Goal: Task Accomplishment & Management: Use online tool/utility

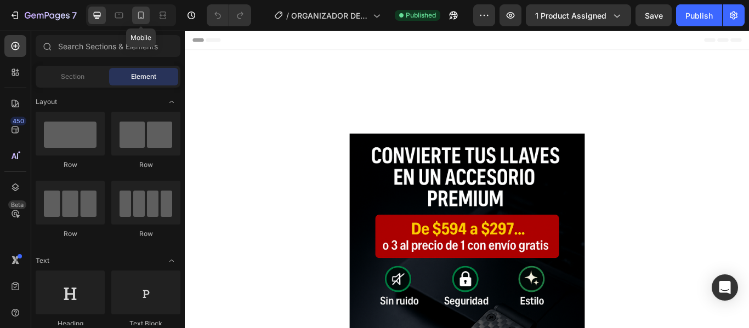
click at [140, 15] on icon at bounding box center [140, 15] width 11 height 11
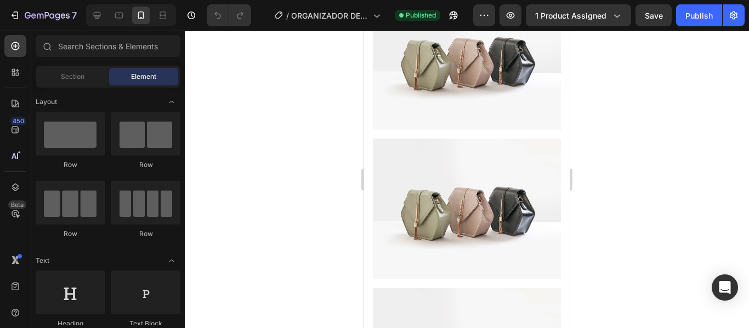
scroll to position [993, 0]
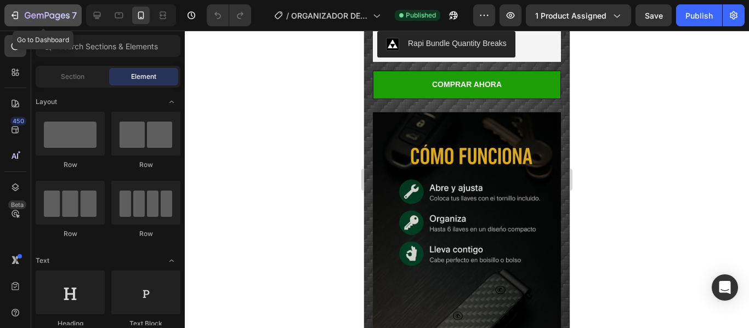
click at [43, 19] on icon "button" at bounding box center [47, 16] width 45 height 9
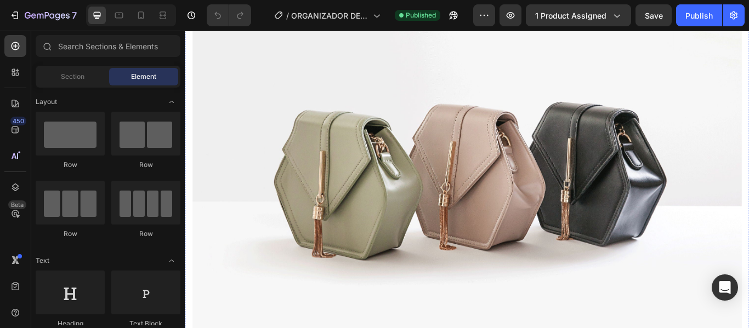
scroll to position [281, 0]
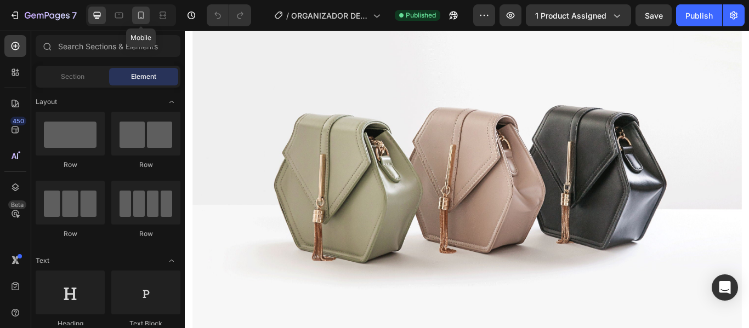
click at [142, 15] on icon at bounding box center [140, 15] width 11 height 11
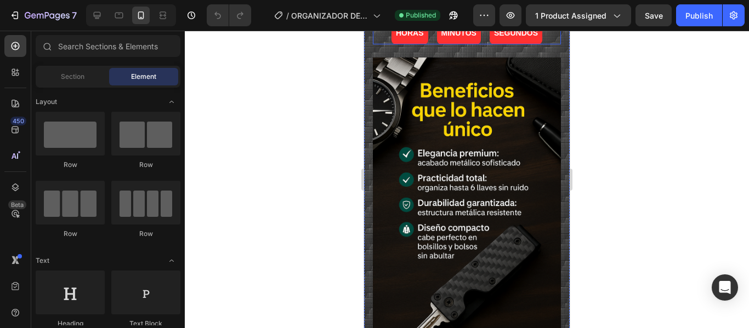
scroll to position [146, 0]
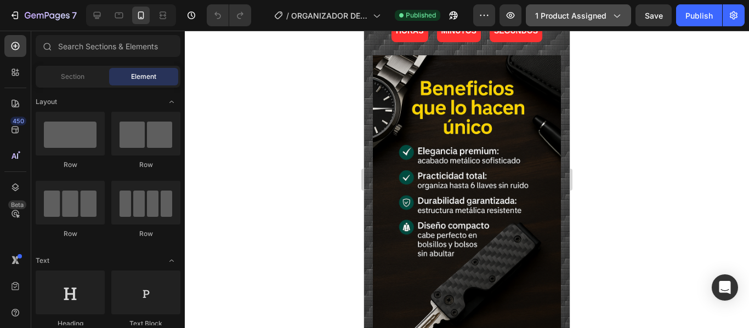
click at [615, 14] on icon "button" at bounding box center [616, 15] width 11 height 11
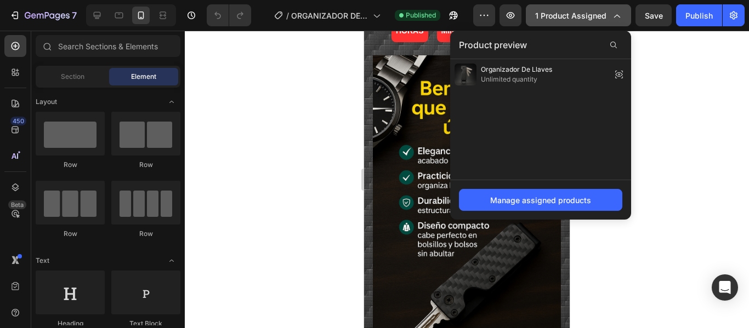
click at [615, 14] on icon "button" at bounding box center [616, 15] width 11 height 11
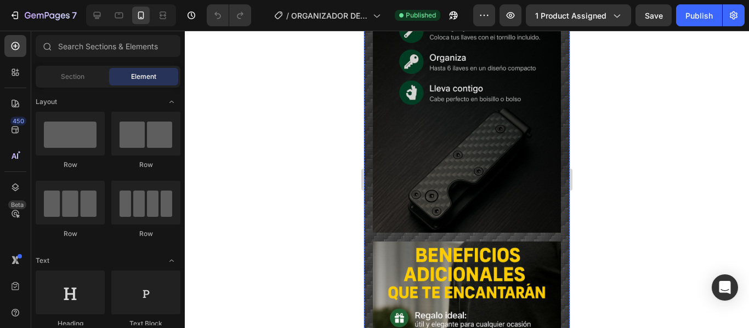
scroll to position [952, 0]
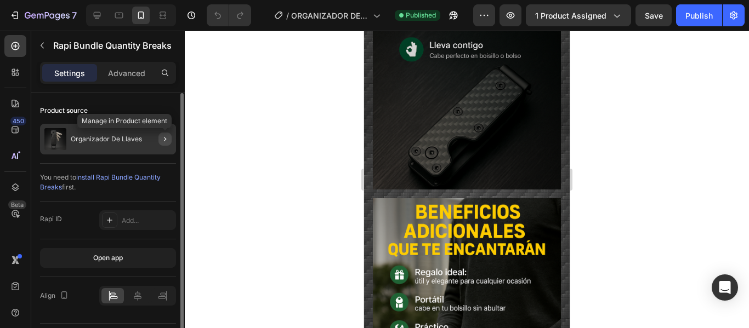
click at [166, 138] on icon "button" at bounding box center [165, 139] width 9 height 9
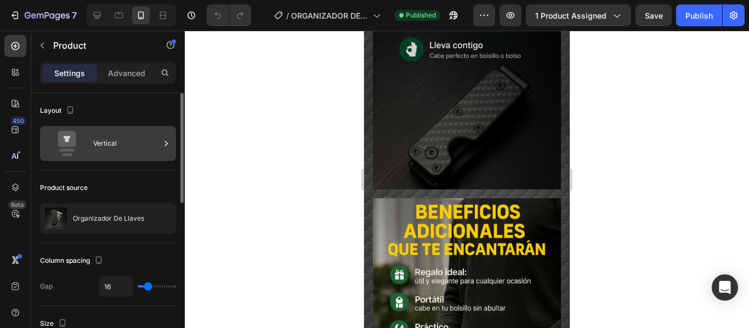
click at [168, 142] on icon at bounding box center [166, 143] width 11 height 11
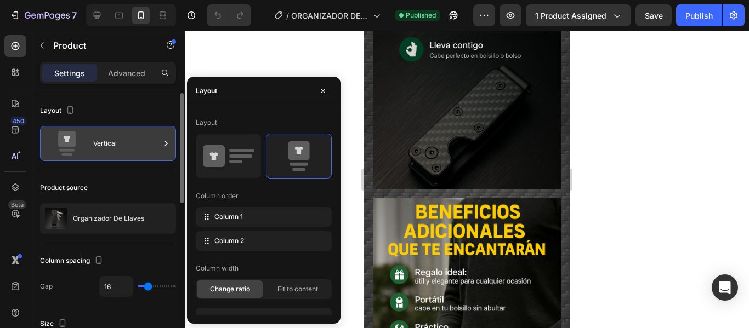
click at [168, 142] on icon at bounding box center [166, 143] width 11 height 11
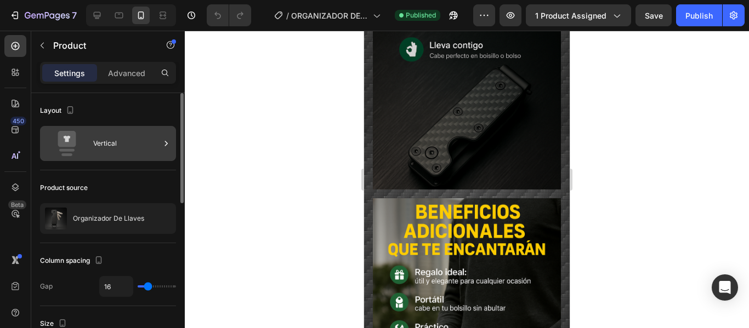
click at [165, 147] on icon at bounding box center [166, 143] width 11 height 11
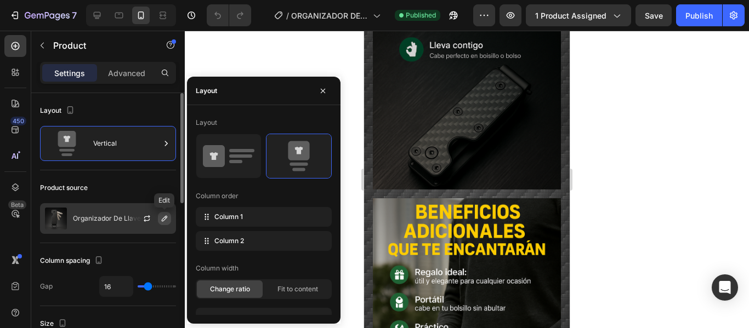
click at [166, 219] on icon "button" at bounding box center [164, 218] width 5 height 5
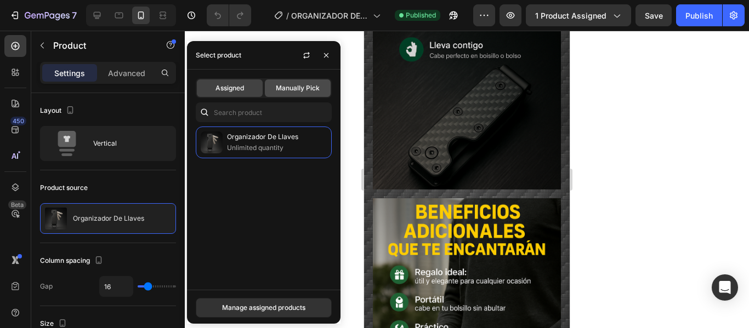
click at [305, 90] on span "Manually Pick" at bounding box center [298, 88] width 44 height 10
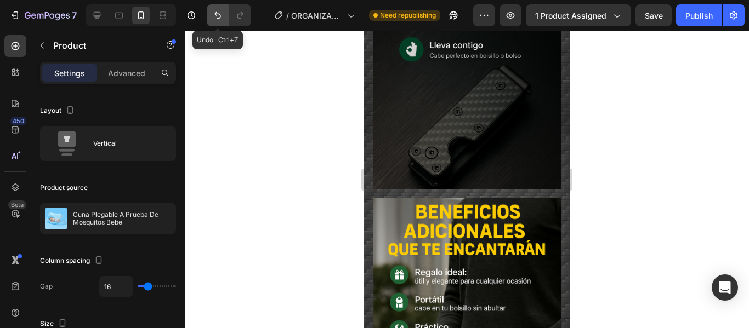
click at [220, 18] on icon "Undo/Redo" at bounding box center [217, 15] width 7 height 7
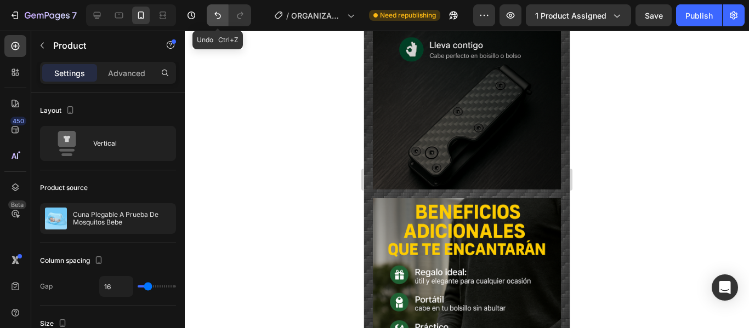
click at [220, 18] on icon "Undo/Redo" at bounding box center [217, 15] width 7 height 7
click at [218, 11] on icon "Undo/Redo" at bounding box center [217, 15] width 11 height 11
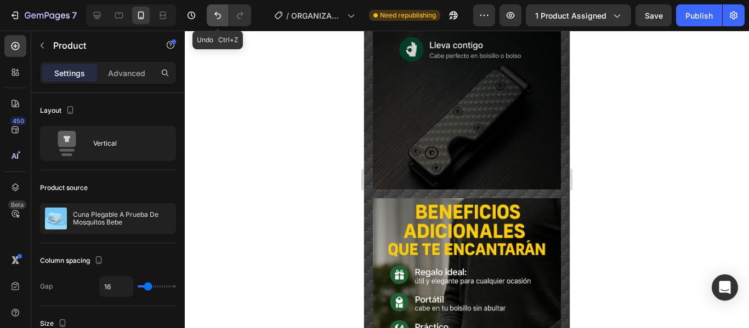
click at [218, 11] on icon "Undo/Redo" at bounding box center [217, 15] width 11 height 11
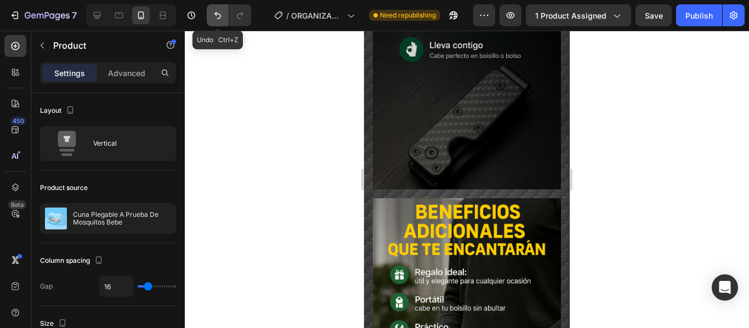
click at [218, 11] on icon "Undo/Redo" at bounding box center [217, 15] width 11 height 11
click at [217, 17] on icon "Undo/Redo" at bounding box center [217, 15] width 11 height 11
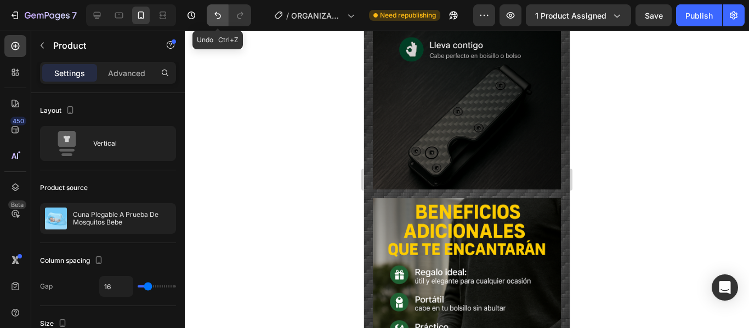
click at [217, 17] on icon "Undo/Redo" at bounding box center [217, 15] width 11 height 11
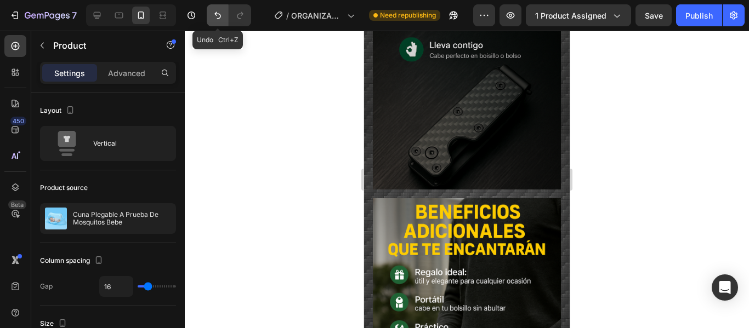
click at [217, 17] on icon "Undo/Redo" at bounding box center [217, 15] width 11 height 11
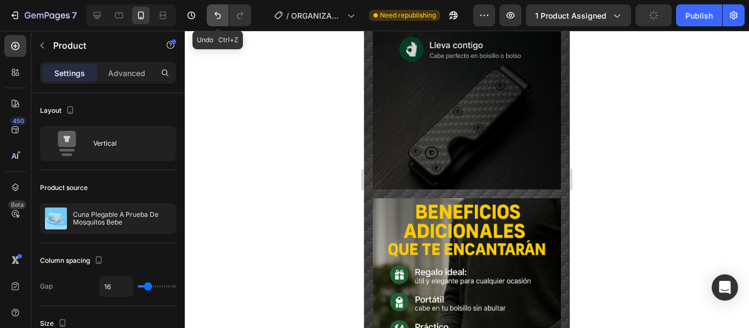
click at [217, 17] on icon "Undo/Redo" at bounding box center [217, 15] width 11 height 11
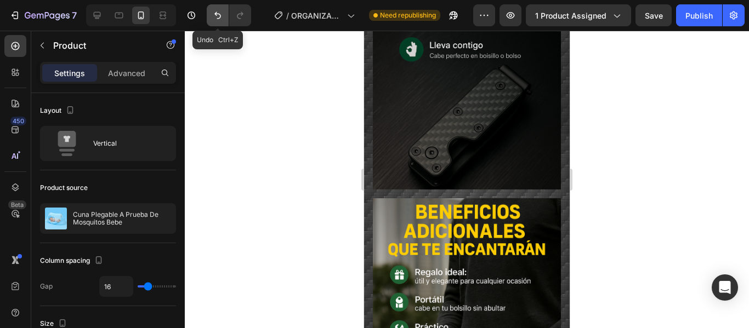
click at [217, 17] on icon "Undo/Redo" at bounding box center [217, 15] width 11 height 11
click at [216, 17] on icon "Undo/Redo" at bounding box center [217, 15] width 11 height 11
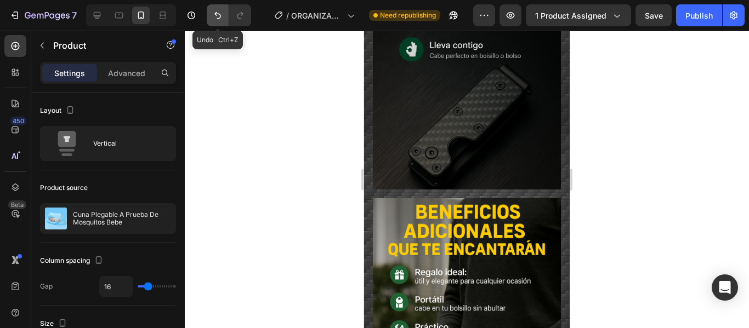
click at [216, 17] on icon "Undo/Redo" at bounding box center [217, 15] width 11 height 11
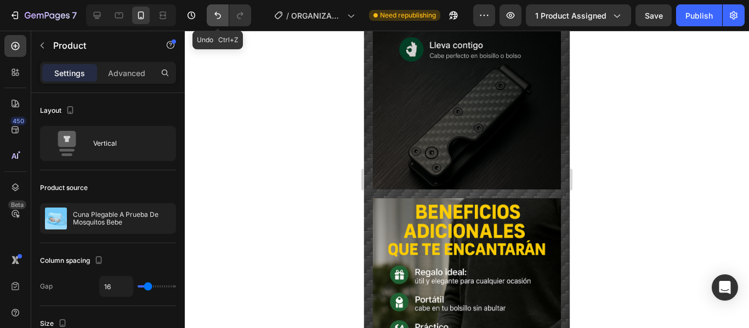
click at [216, 17] on icon "Undo/Redo" at bounding box center [217, 15] width 11 height 11
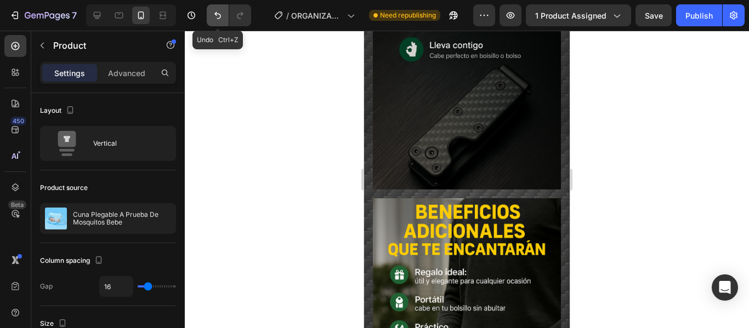
click at [216, 17] on icon "Undo/Redo" at bounding box center [217, 15] width 11 height 11
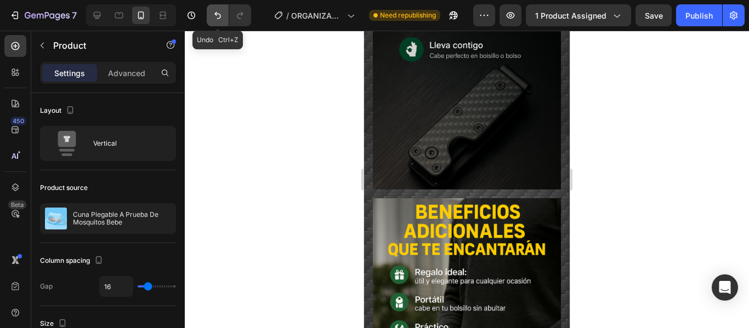
click at [216, 17] on icon "Undo/Redo" at bounding box center [217, 15] width 11 height 11
click at [287, 116] on div at bounding box center [467, 180] width 564 height 298
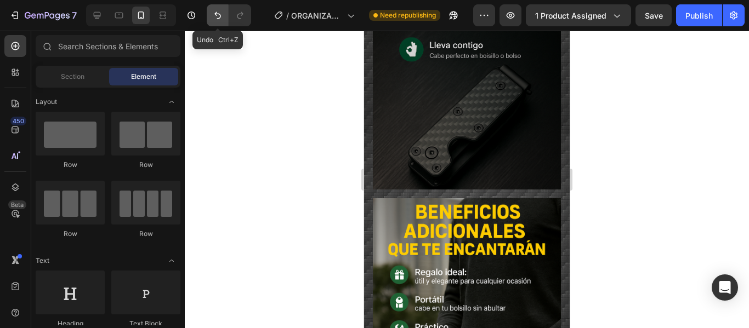
click at [219, 20] on icon "Undo/Redo" at bounding box center [217, 15] width 11 height 11
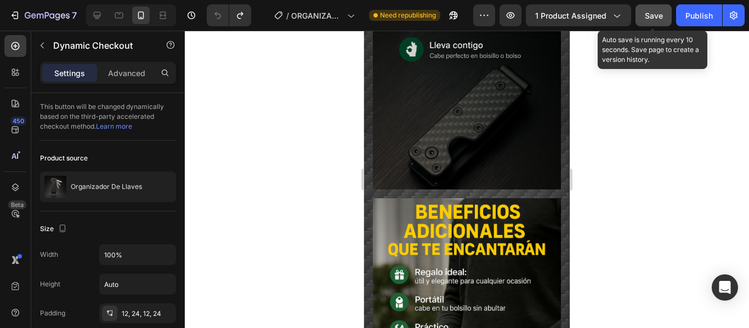
click at [653, 16] on span "Save" at bounding box center [654, 15] width 18 height 9
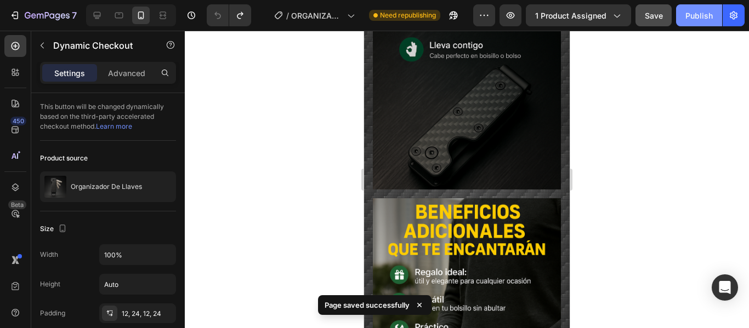
click at [691, 15] on div "Publish" at bounding box center [698, 16] width 27 height 12
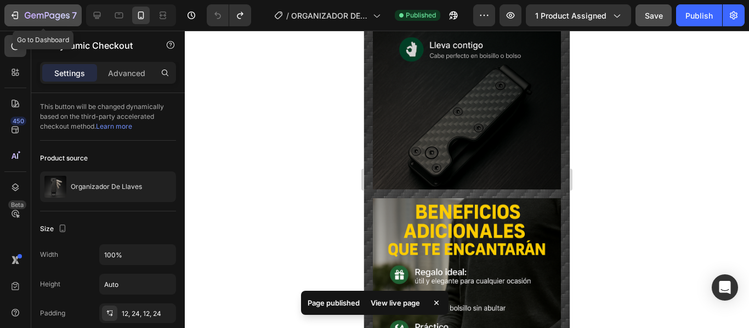
click at [15, 12] on icon "button" at bounding box center [16, 16] width 5 height 8
